Goal: Information Seeking & Learning: Learn about a topic

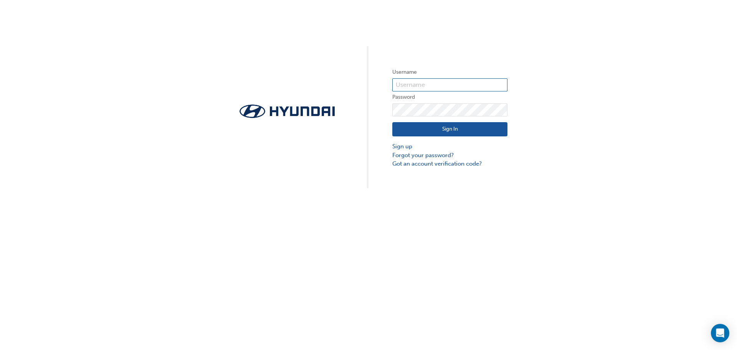
type input "36634"
click at [450, 124] on button "Sign In" at bounding box center [450, 129] width 115 height 15
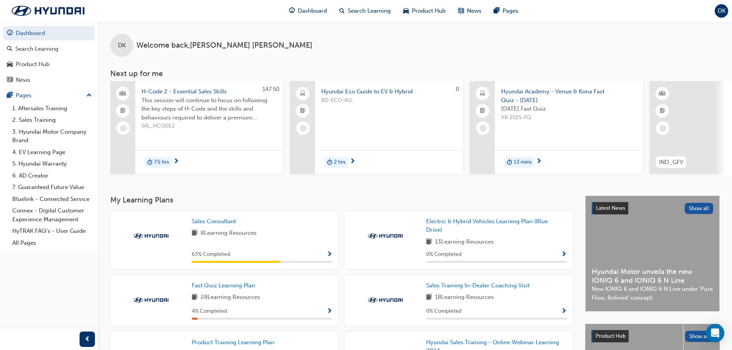
click at [530, 161] on span "13 mins" at bounding box center [523, 162] width 18 height 9
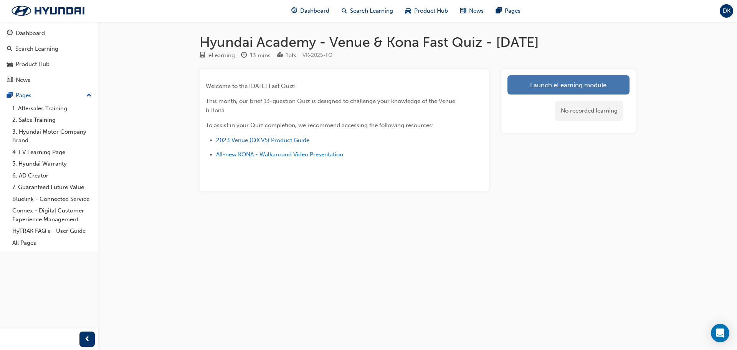
click at [574, 84] on link "Launch eLearning module" at bounding box center [569, 84] width 122 height 19
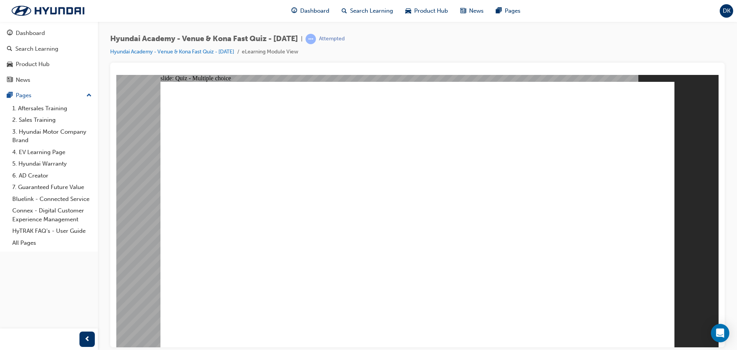
radio input "true"
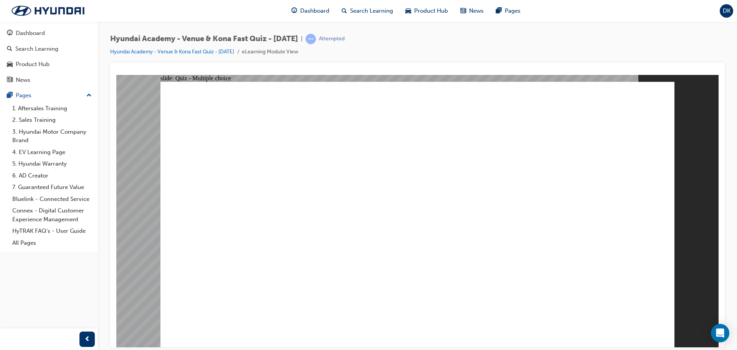
drag, startPoint x: 326, startPoint y: 218, endPoint x: 329, endPoint y: 212, distance: 6.9
radio input "true"
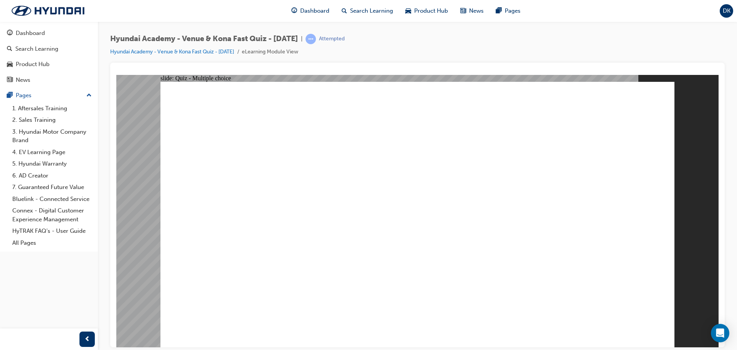
radio input "true"
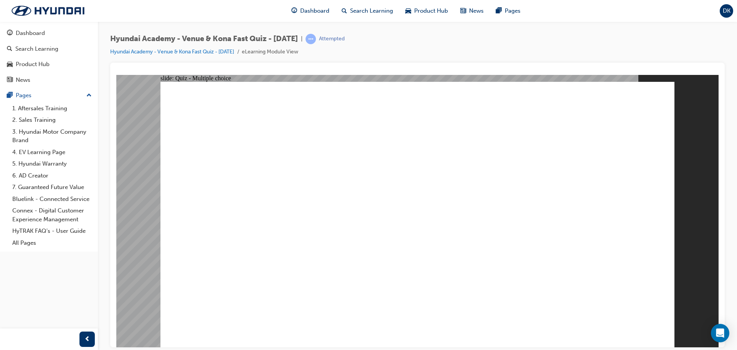
radio input "true"
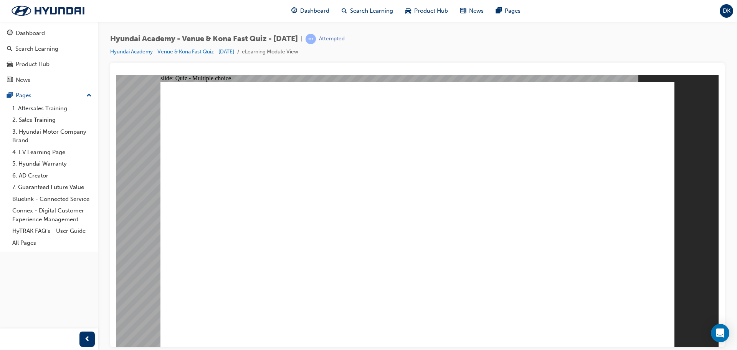
radio input "true"
radio input "false"
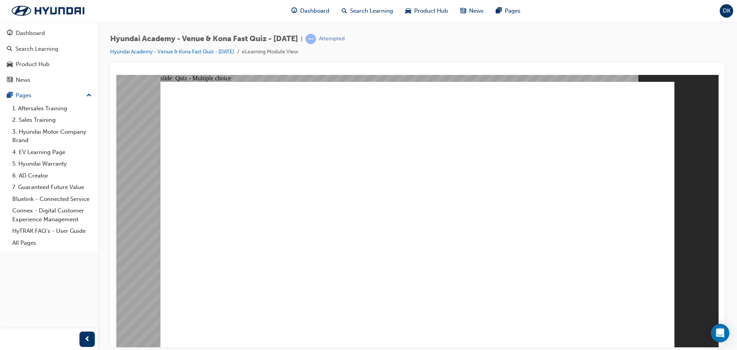
radio input "true"
radio input "false"
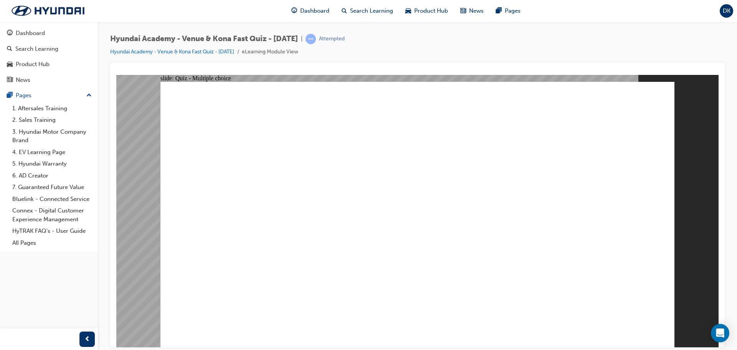
radio input "false"
radio input "true"
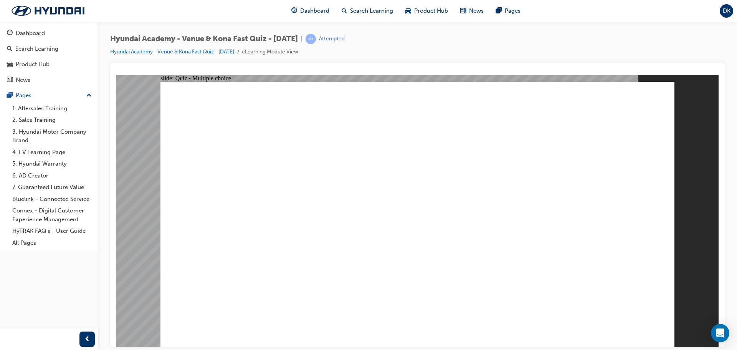
radio input "true"
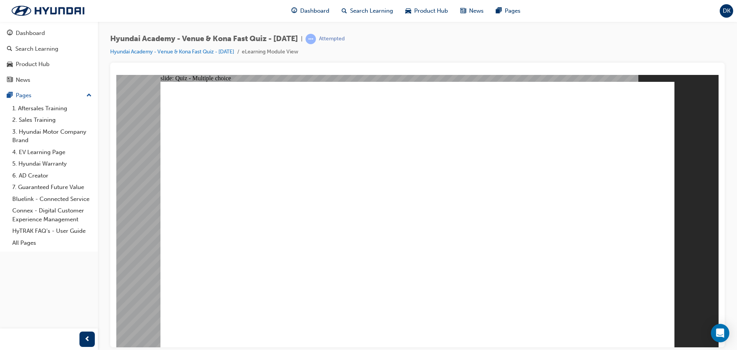
radio input "true"
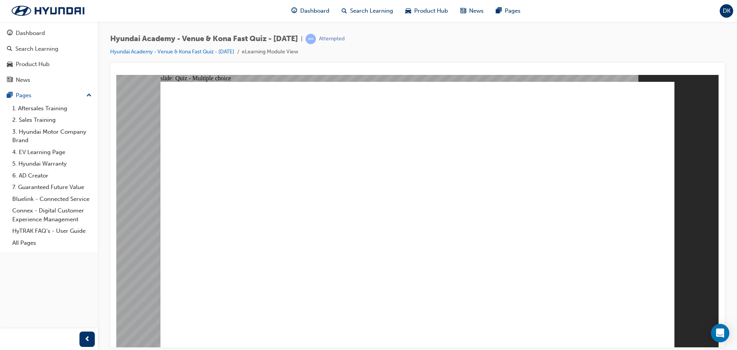
radio input "false"
radio input "true"
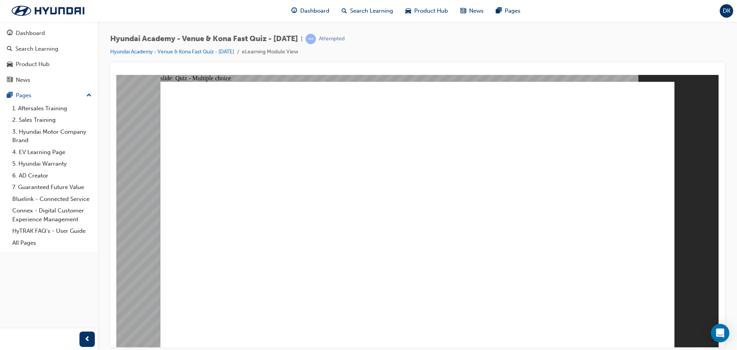
radio input "true"
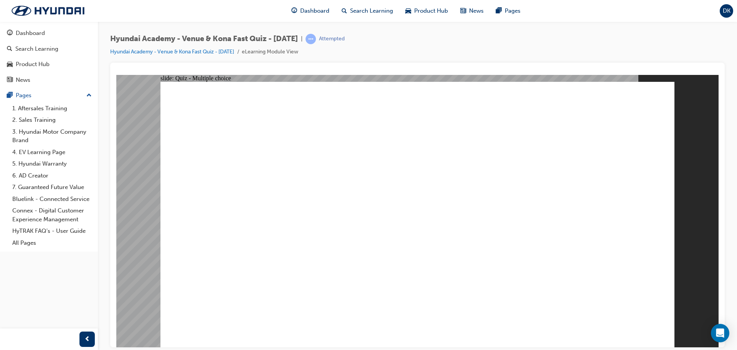
radio input "true"
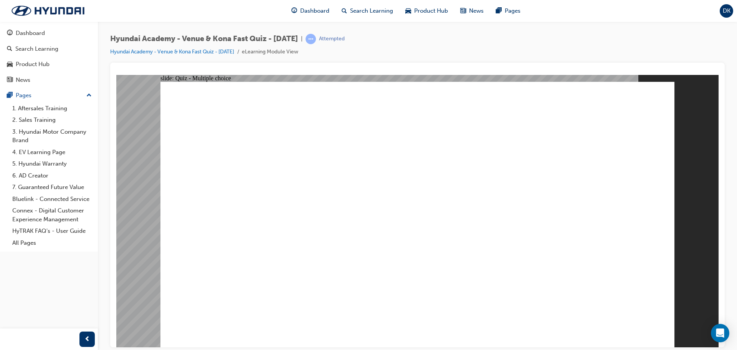
radio input "true"
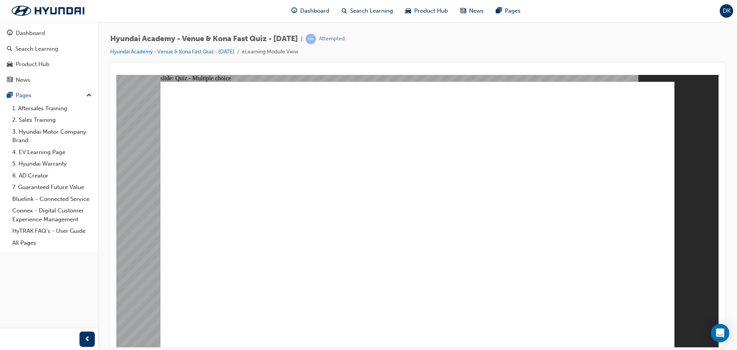
radio input "false"
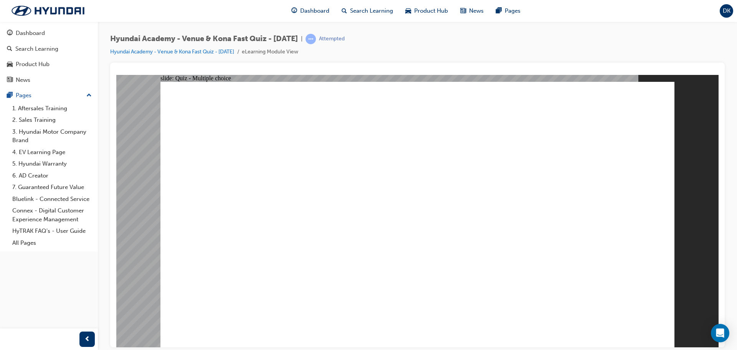
radio input "true"
click at [27, 34] on div "Dashboard" at bounding box center [30, 33] width 29 height 9
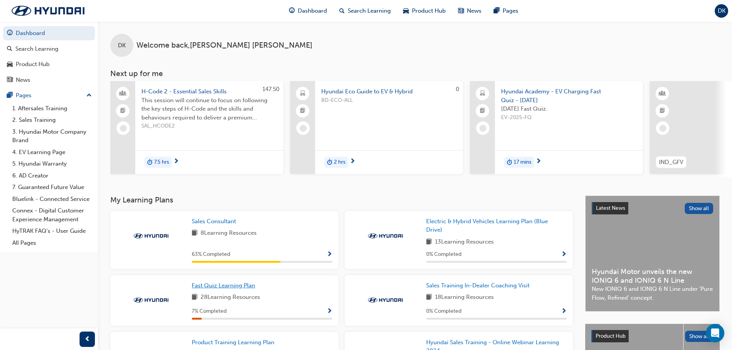
click at [232, 289] on span "Fast Quiz Learning Plan" at bounding box center [223, 285] width 63 height 7
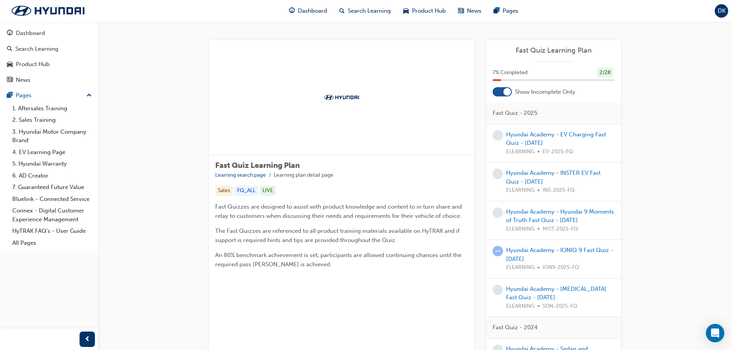
click at [506, 93] on div at bounding box center [507, 92] width 8 height 8
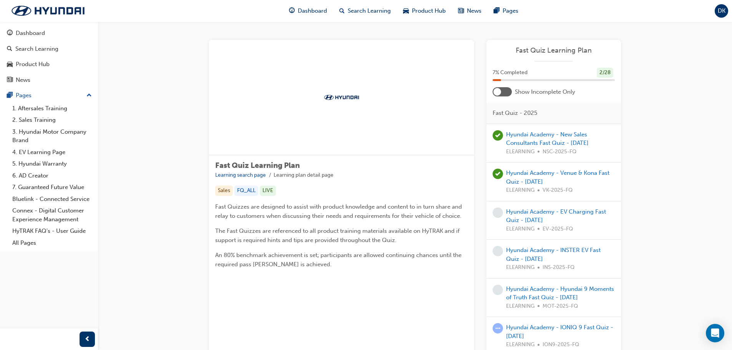
click at [506, 93] on div at bounding box center [501, 91] width 19 height 9
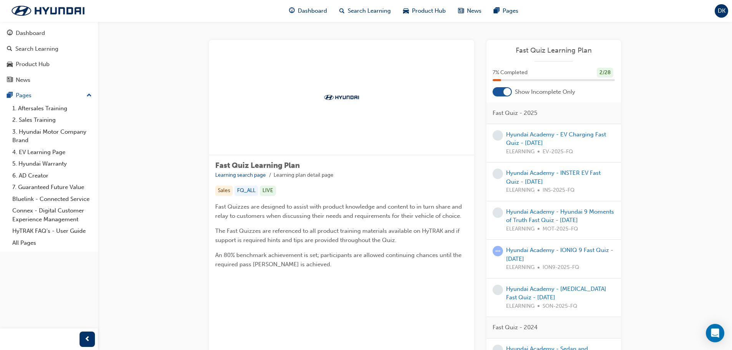
click at [506, 93] on div at bounding box center [507, 92] width 8 height 8
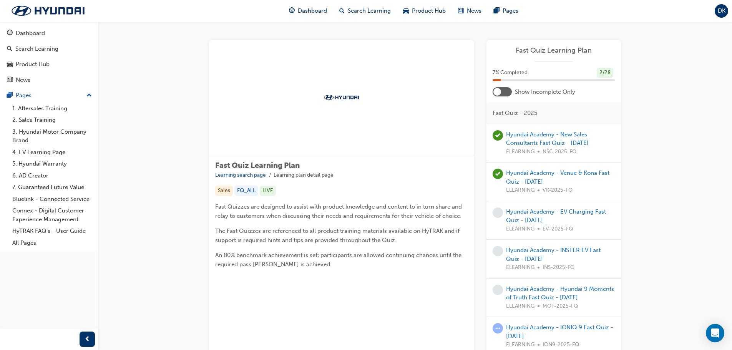
click at [506, 93] on div at bounding box center [501, 91] width 19 height 9
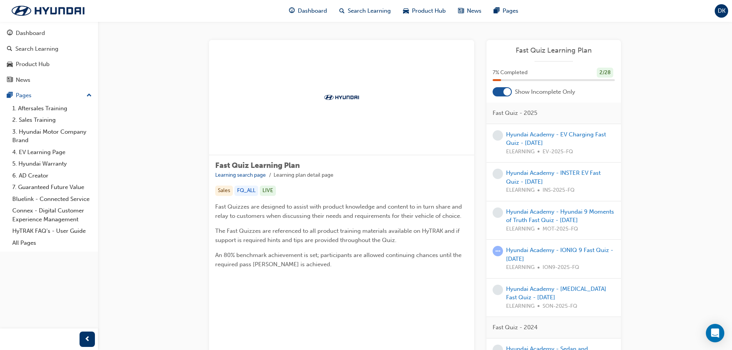
click at [500, 137] on span "learningRecordVerb_NONE-icon" at bounding box center [497, 135] width 10 height 10
click at [37, 66] on div "Product Hub" at bounding box center [33, 64] width 34 height 9
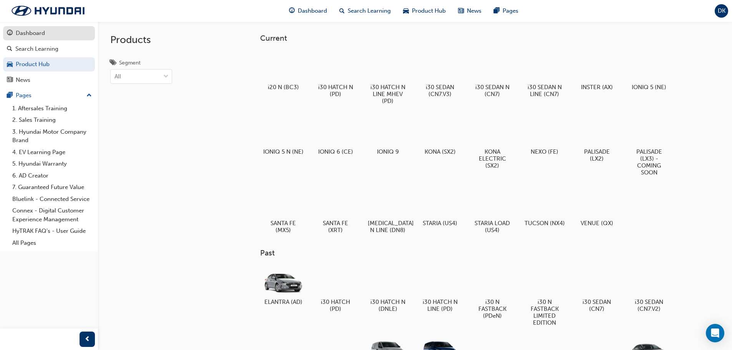
click at [22, 28] on link "Dashboard" at bounding box center [49, 33] width 92 height 14
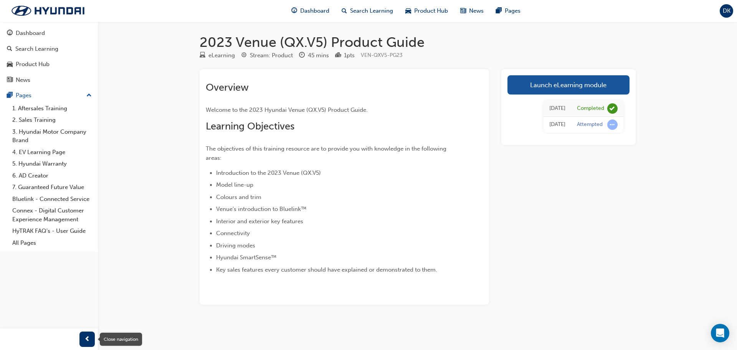
click at [85, 338] on span "prev-icon" at bounding box center [87, 340] width 6 height 10
